Goal: Task Accomplishment & Management: Use online tool/utility

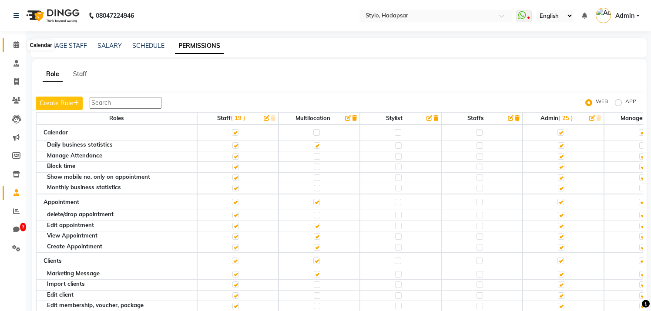
click at [15, 39] on link "Calendar" at bounding box center [13, 45] width 21 height 14
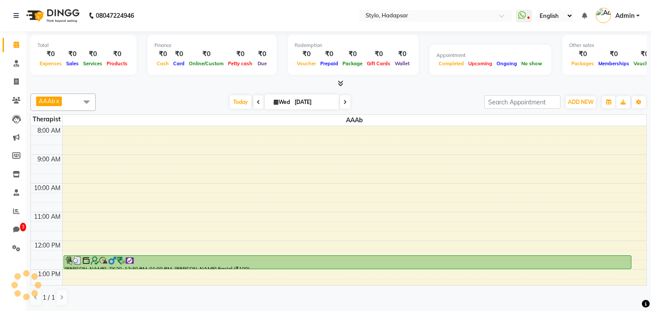
click at [257, 103] on icon at bounding box center [258, 102] width 3 height 5
type input "[DATE]"
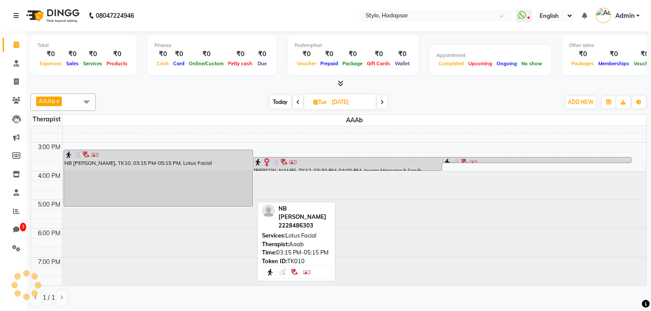
scroll to position [0, 0]
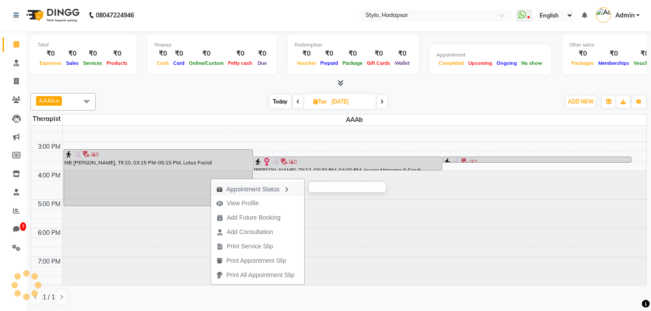
click at [247, 187] on div "Appointment Status" at bounding box center [257, 188] width 93 height 15
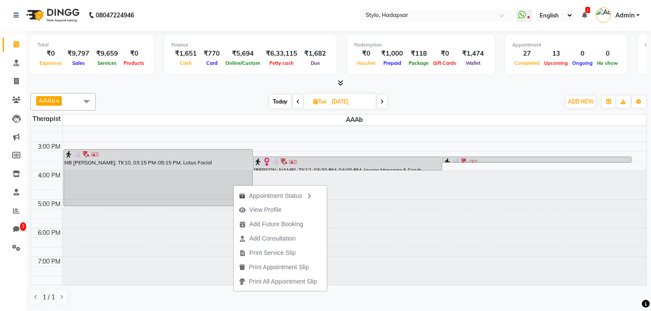
click at [628, 15] on span "Admin" at bounding box center [624, 15] width 19 height 9
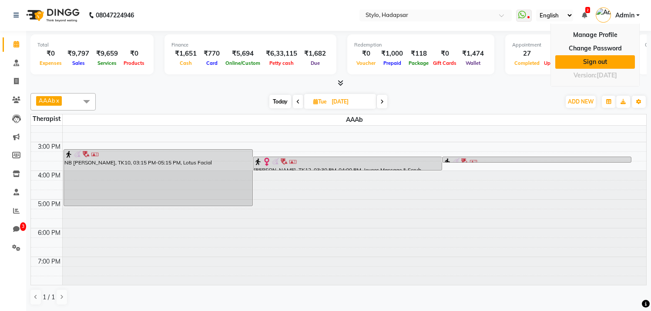
click at [595, 61] on link "Sign out" at bounding box center [595, 61] width 80 height 13
